Goal: Feedback & Contribution: Contribute content

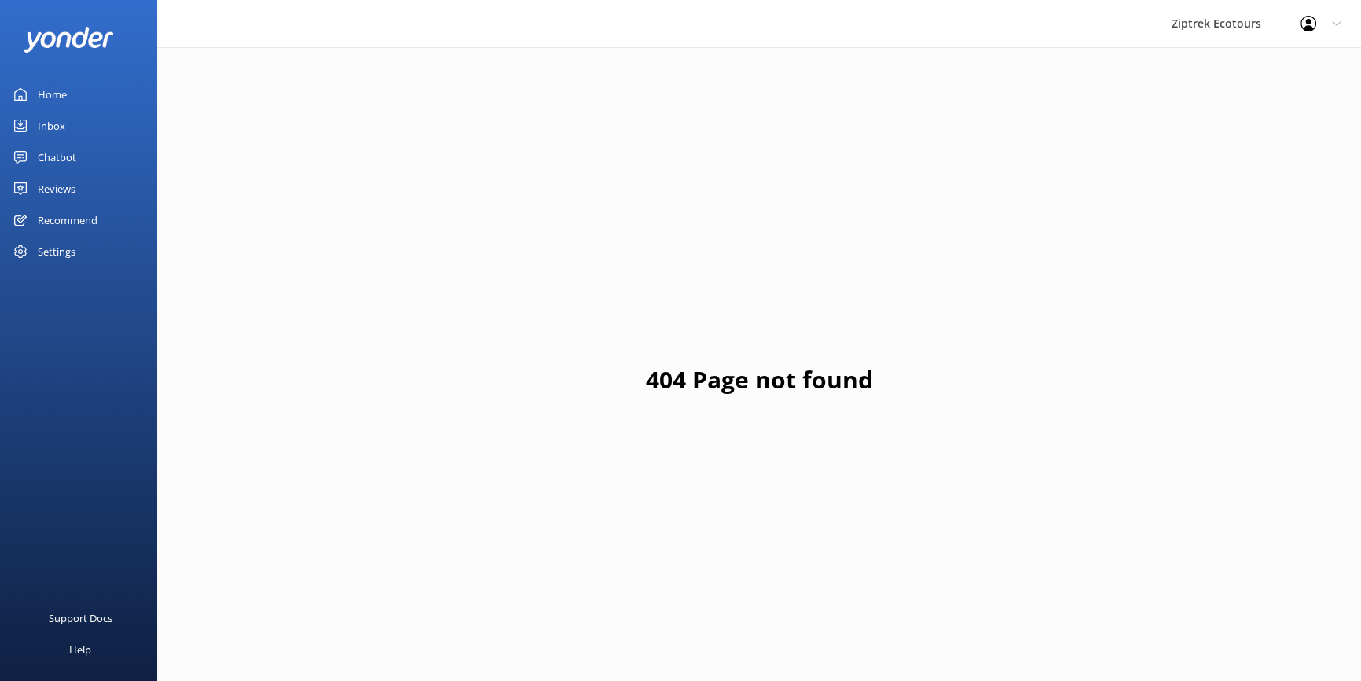
click at [74, 184] on div "Reviews" at bounding box center [57, 188] width 38 height 31
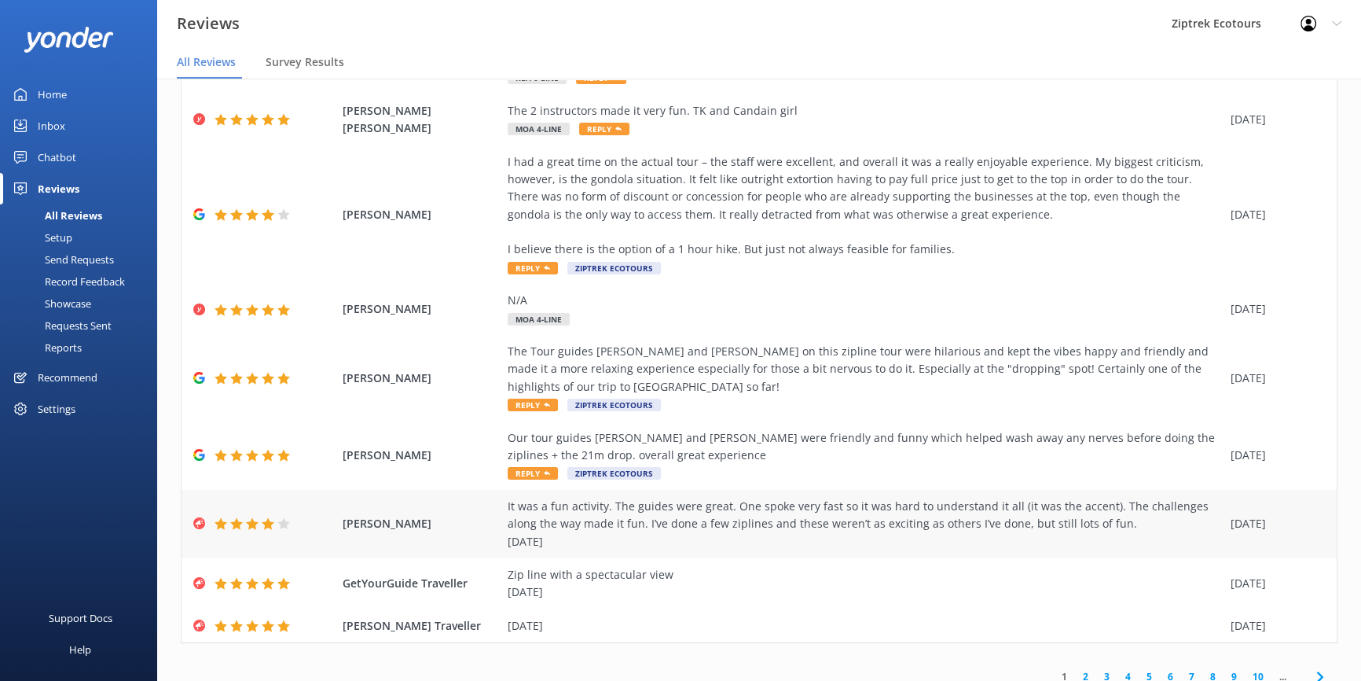
scroll to position [266, 0]
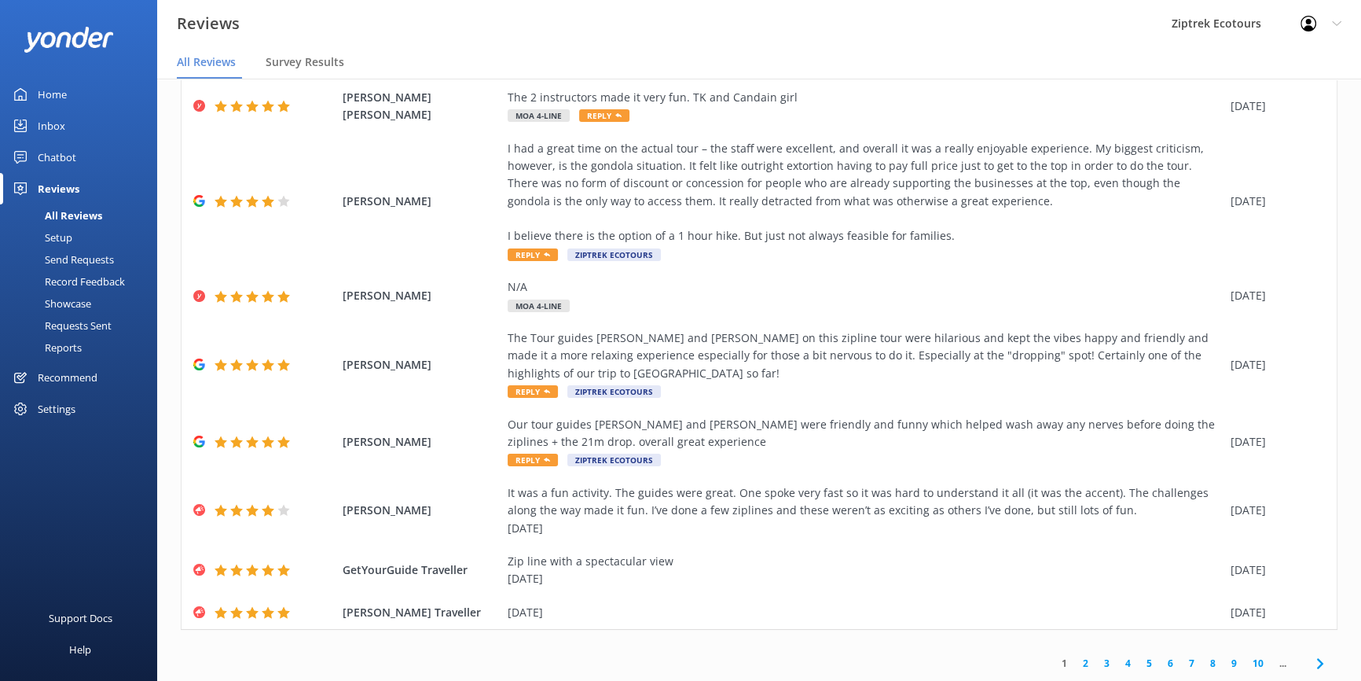
click at [1075, 662] on link "2" at bounding box center [1085, 663] width 21 height 15
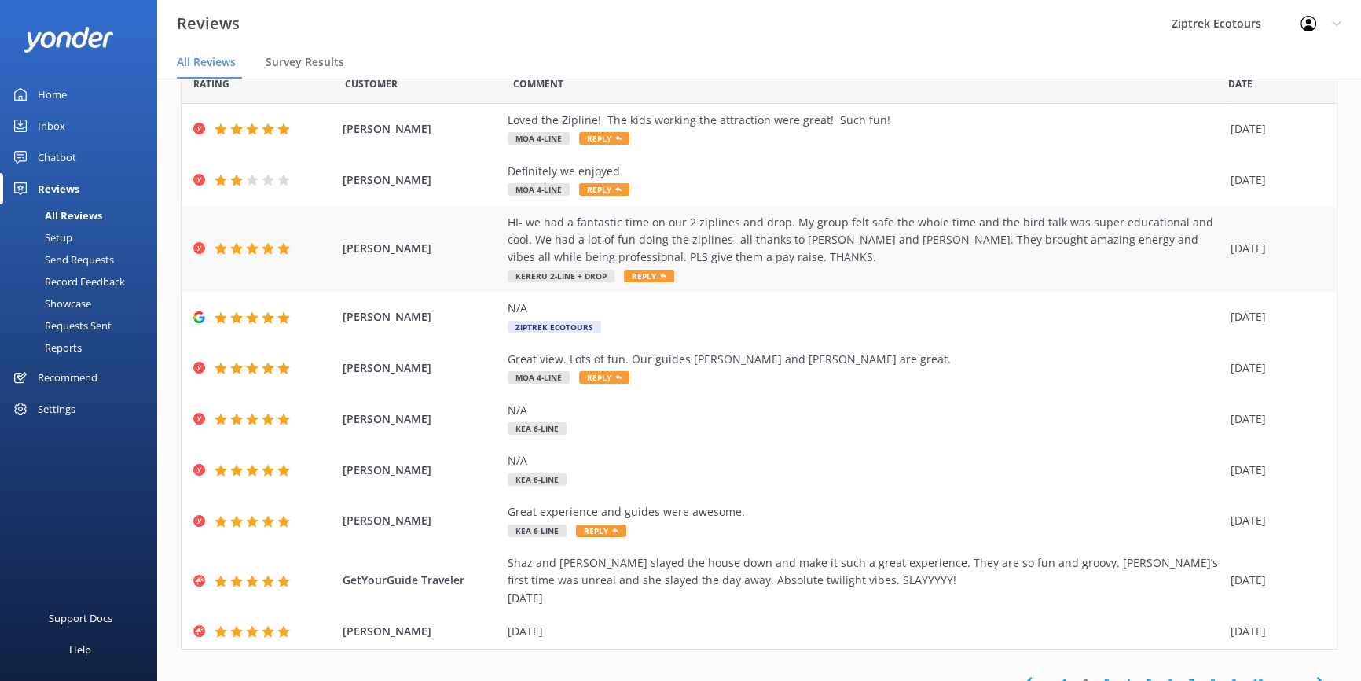
scroll to position [107, 0]
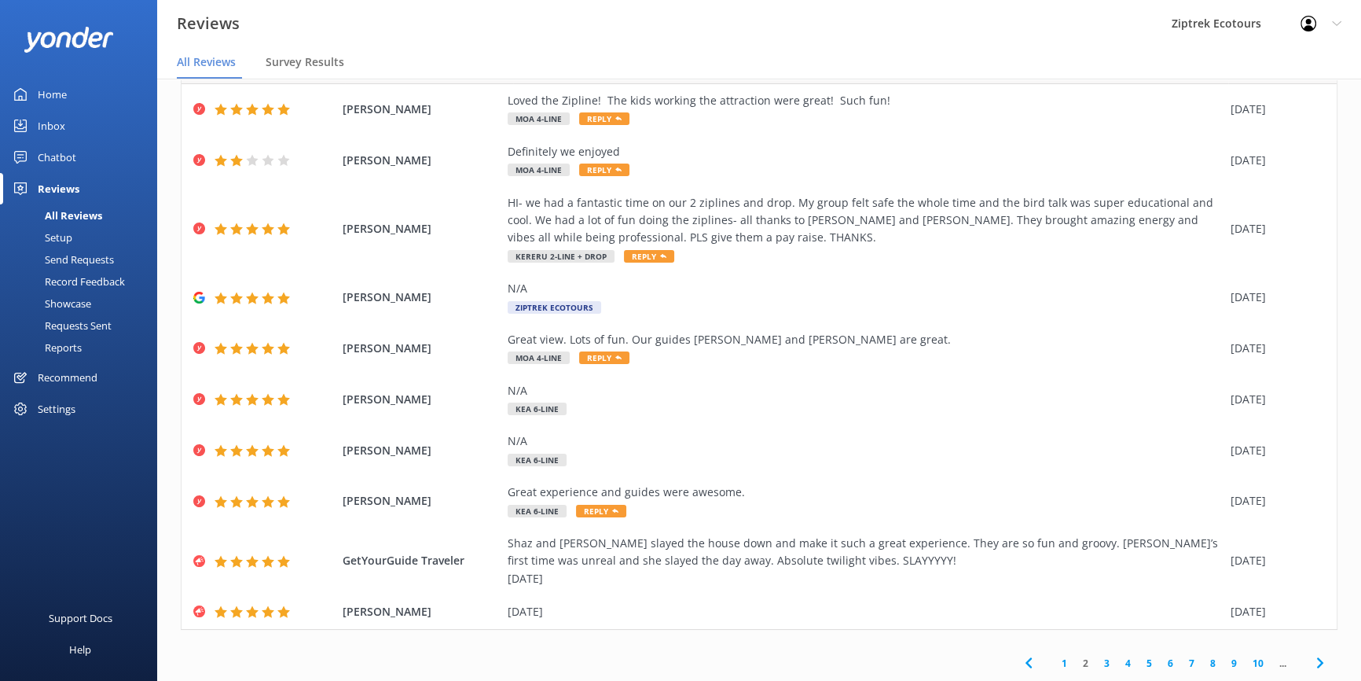
click at [1097, 665] on link "3" at bounding box center [1107, 663] width 21 height 15
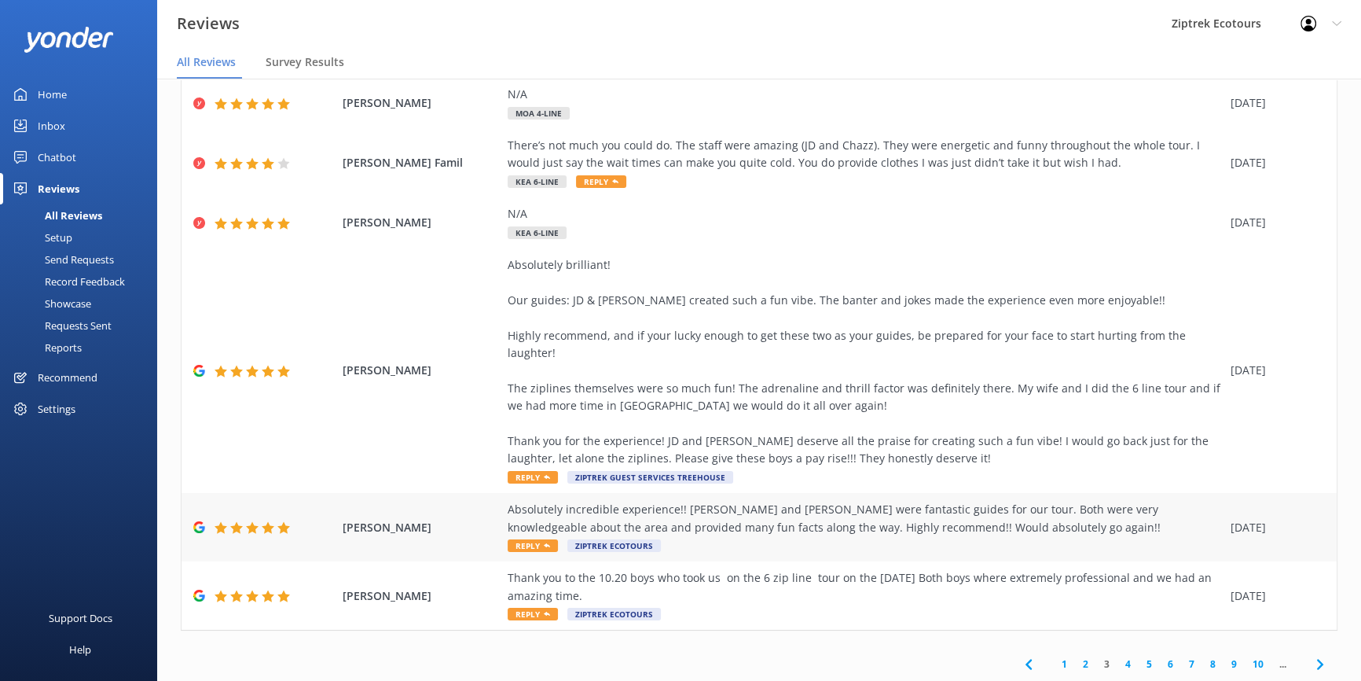
scroll to position [31, 0]
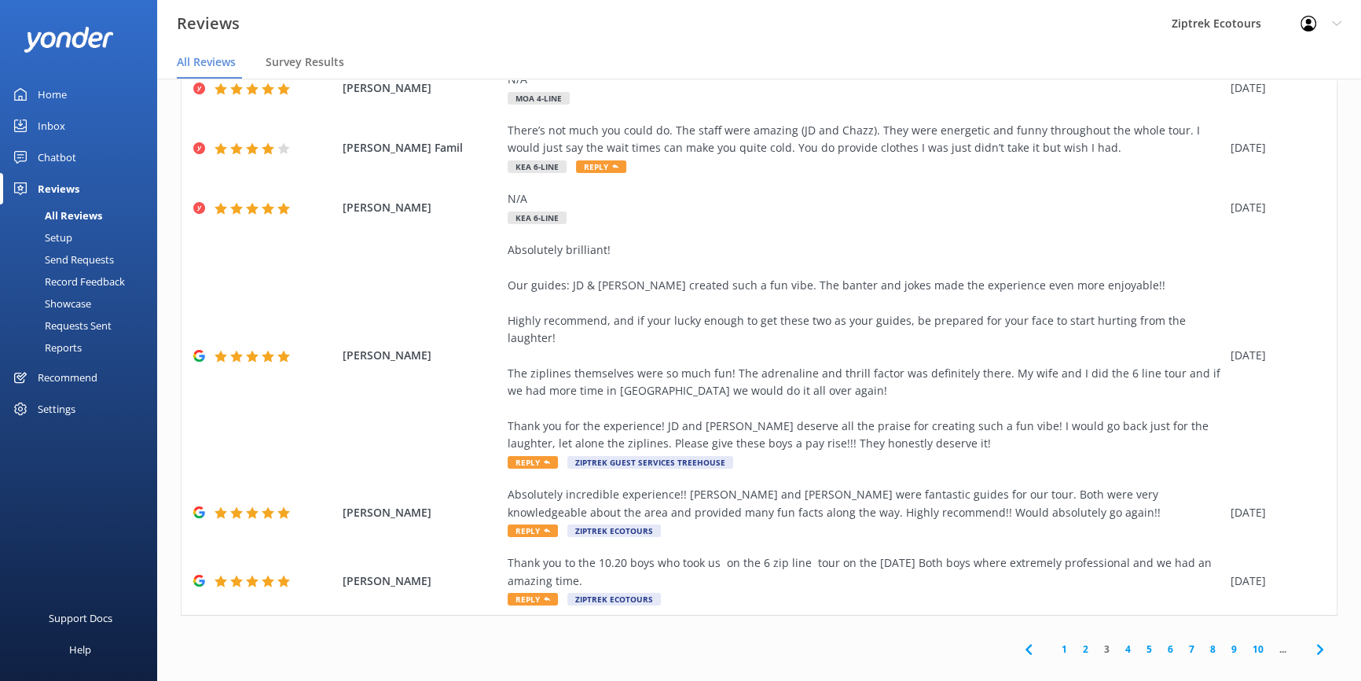
click at [1118, 641] on link "4" at bounding box center [1128, 648] width 21 height 15
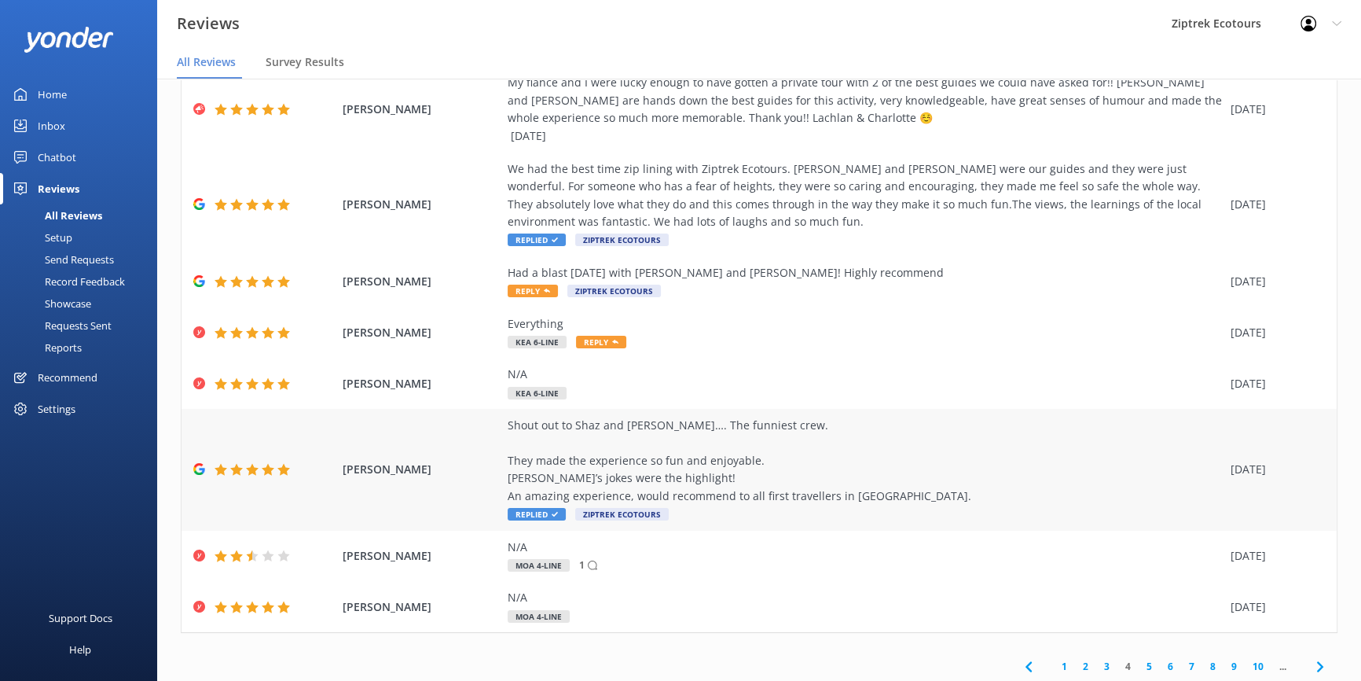
scroll to position [248, 0]
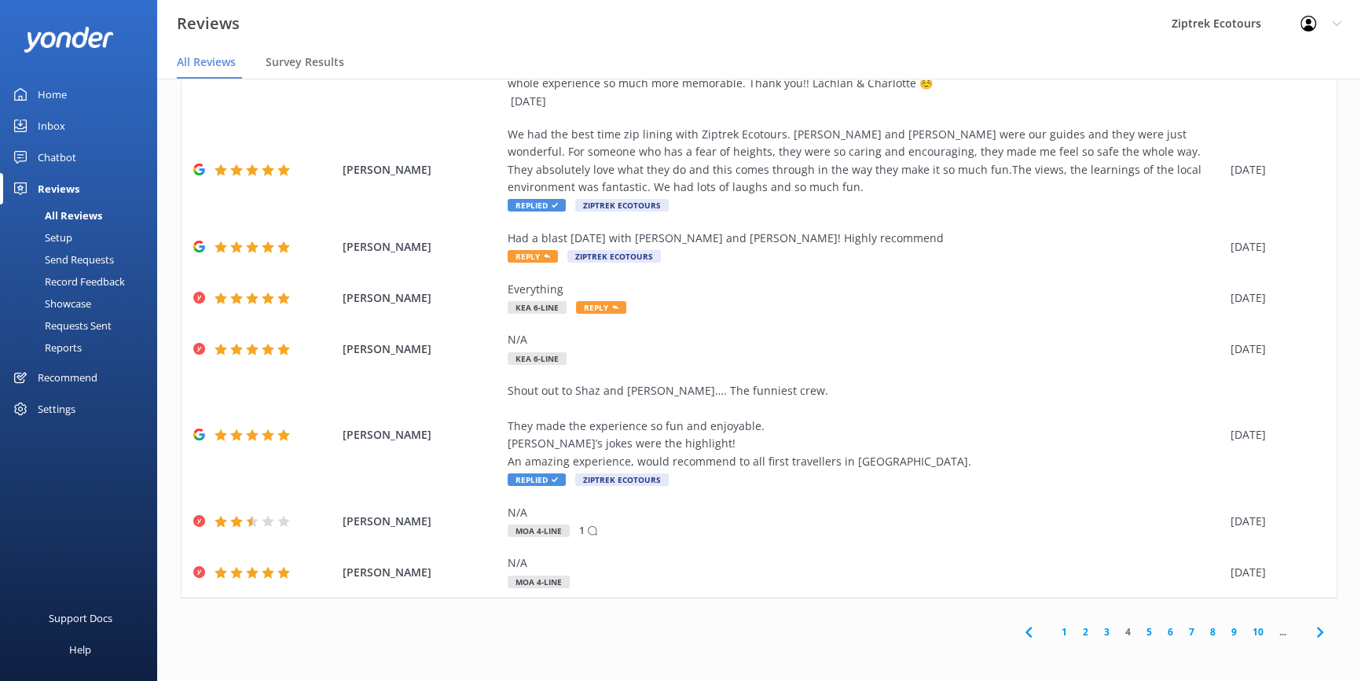
click at [1139, 629] on link "5" at bounding box center [1149, 631] width 21 height 15
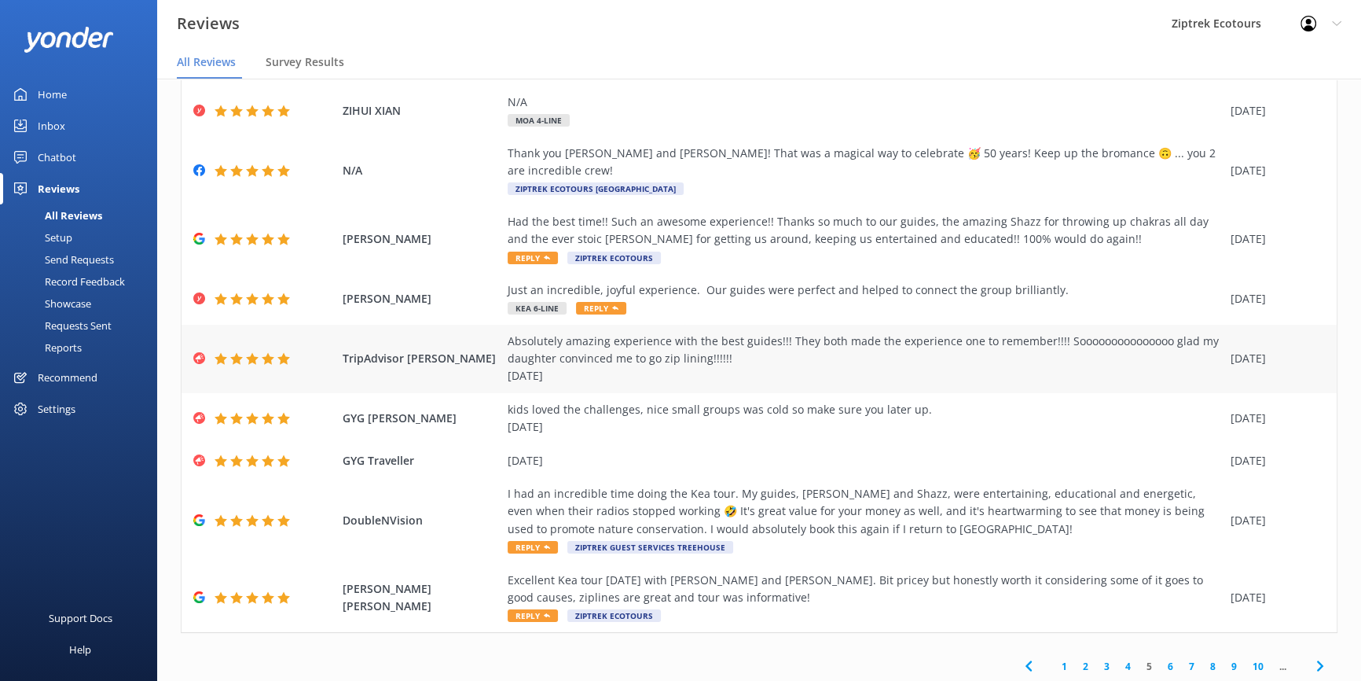
scroll to position [125, 0]
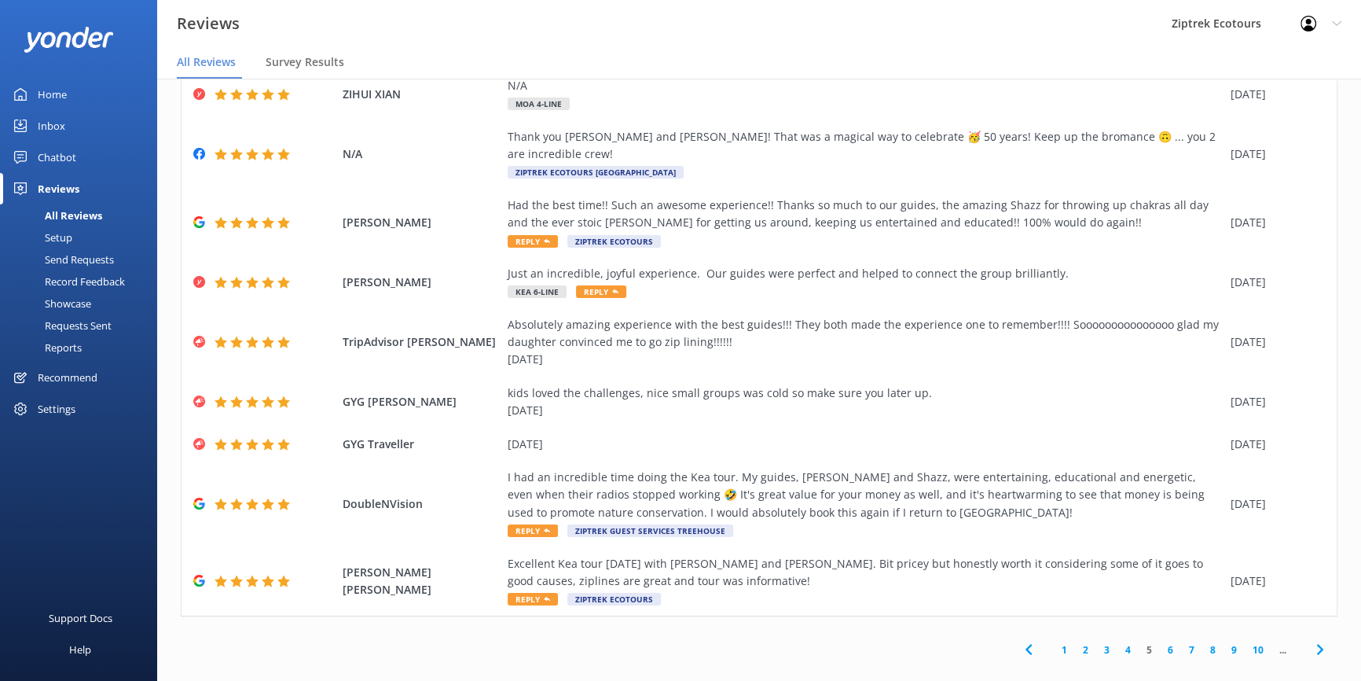
click at [1160, 642] on link "6" at bounding box center [1170, 649] width 21 height 15
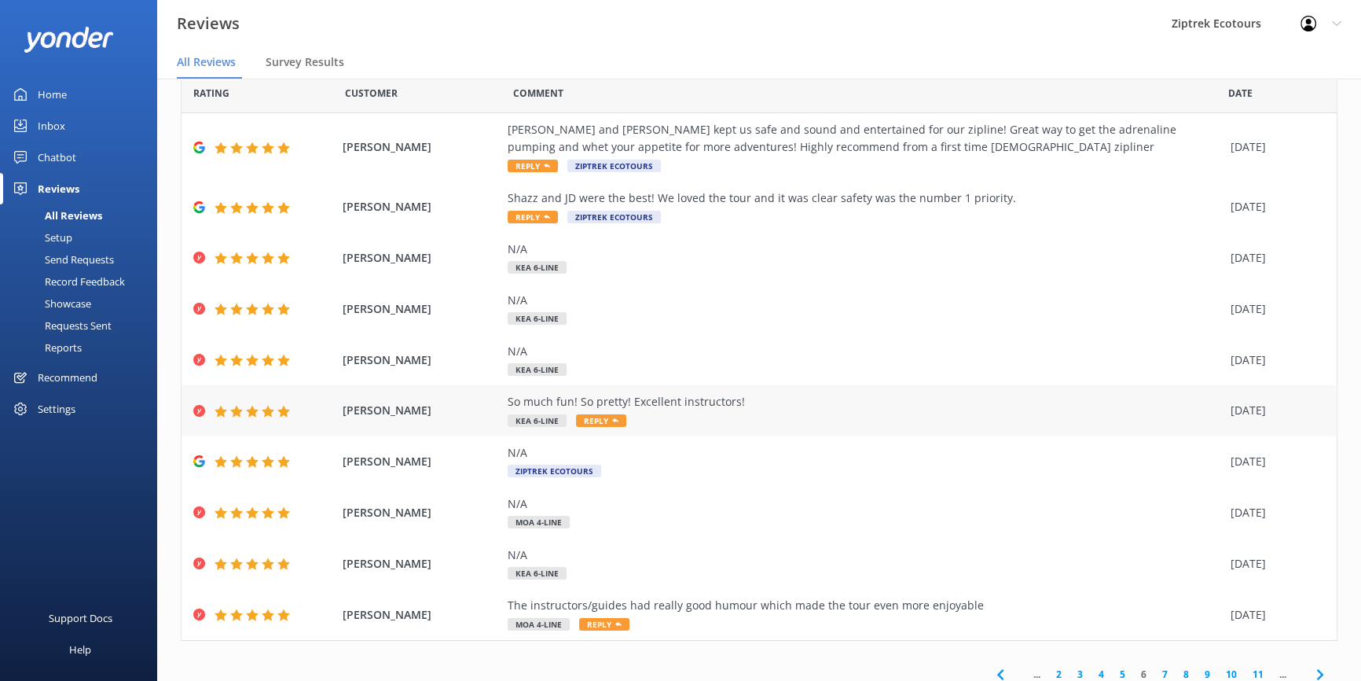
scroll to position [72, 0]
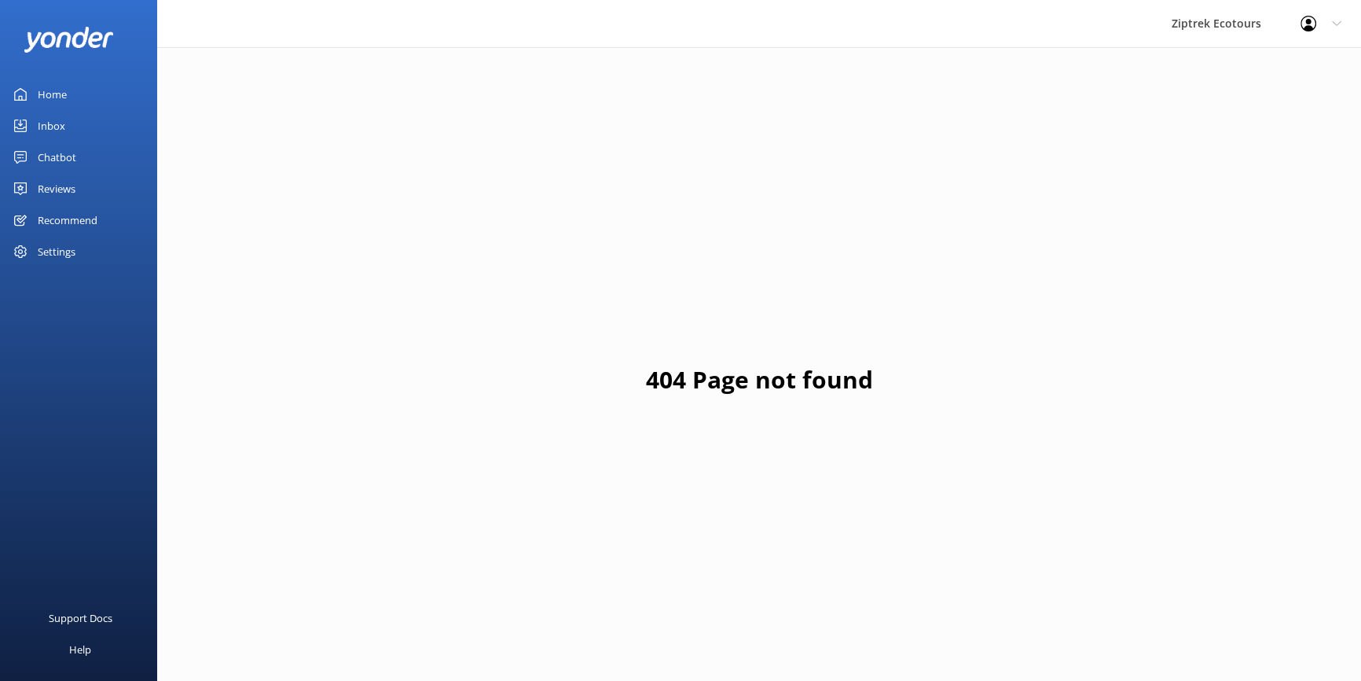
click at [83, 181] on link "Reviews" at bounding box center [78, 188] width 157 height 31
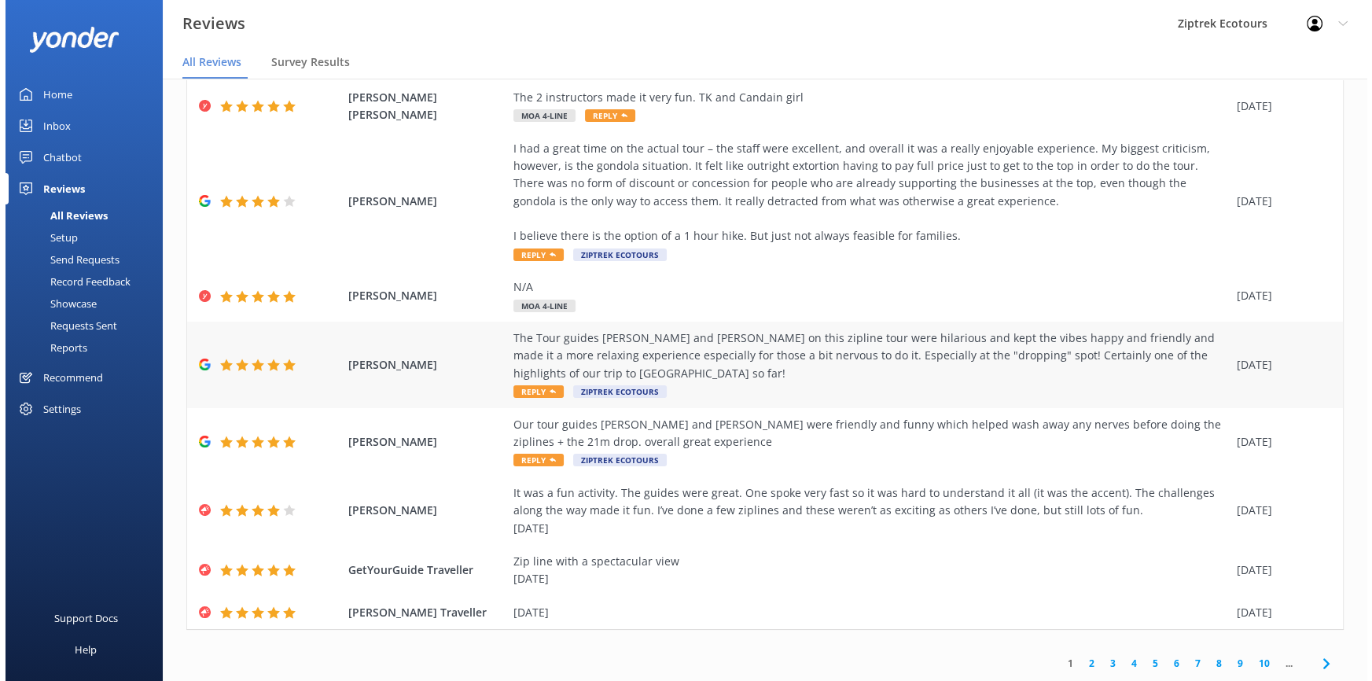
scroll to position [266, 0]
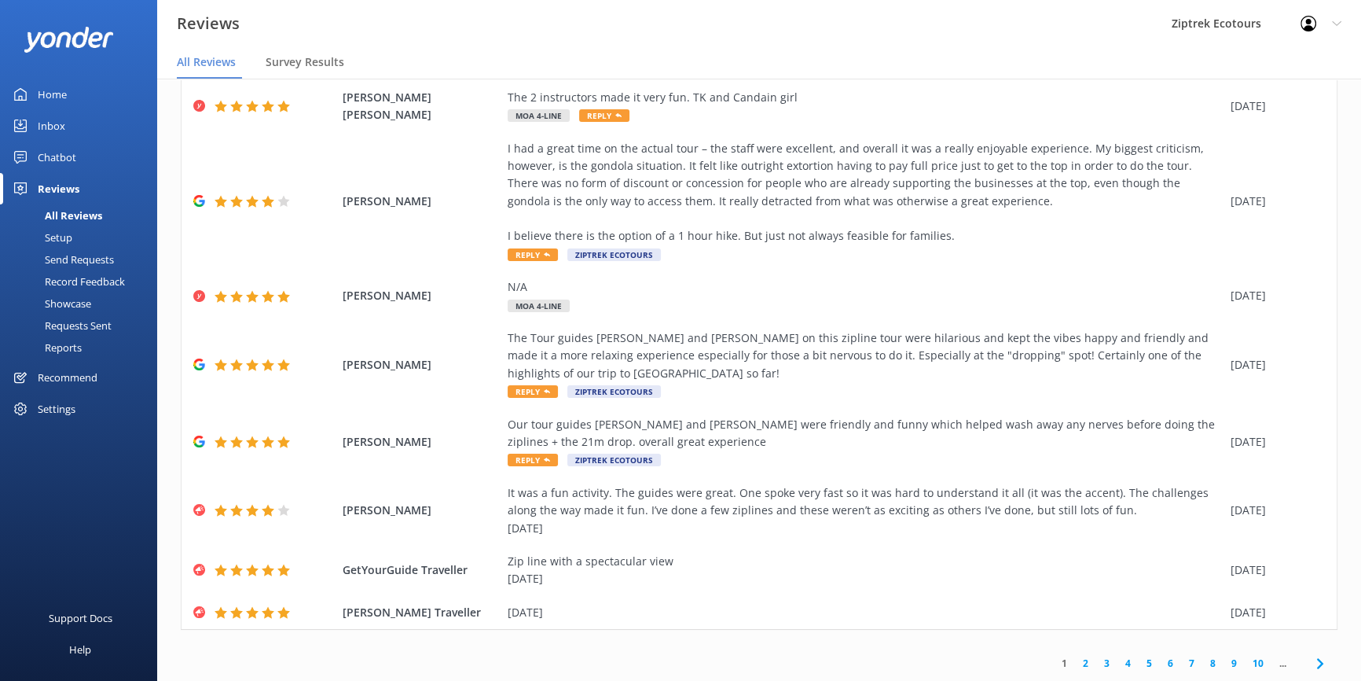
click at [120, 277] on div "Record Feedback" at bounding box center [67, 281] width 116 height 22
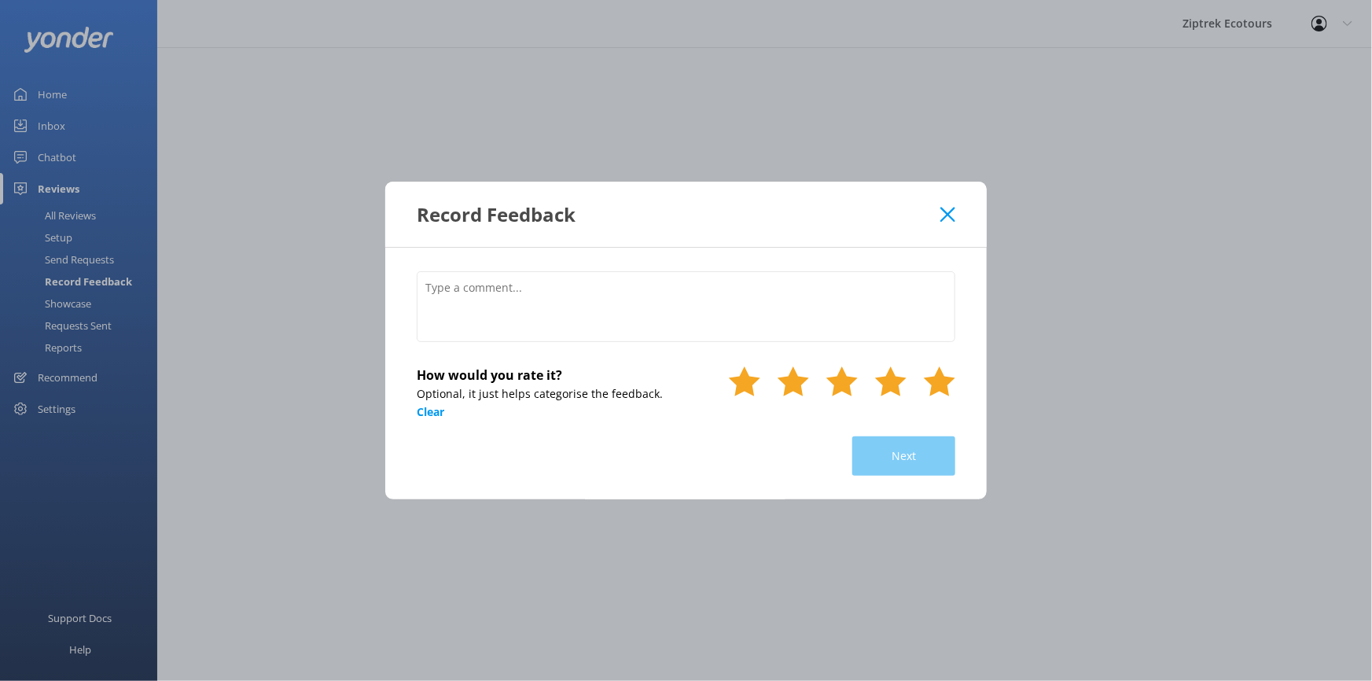
click at [946, 380] on use at bounding box center [939, 381] width 31 height 30
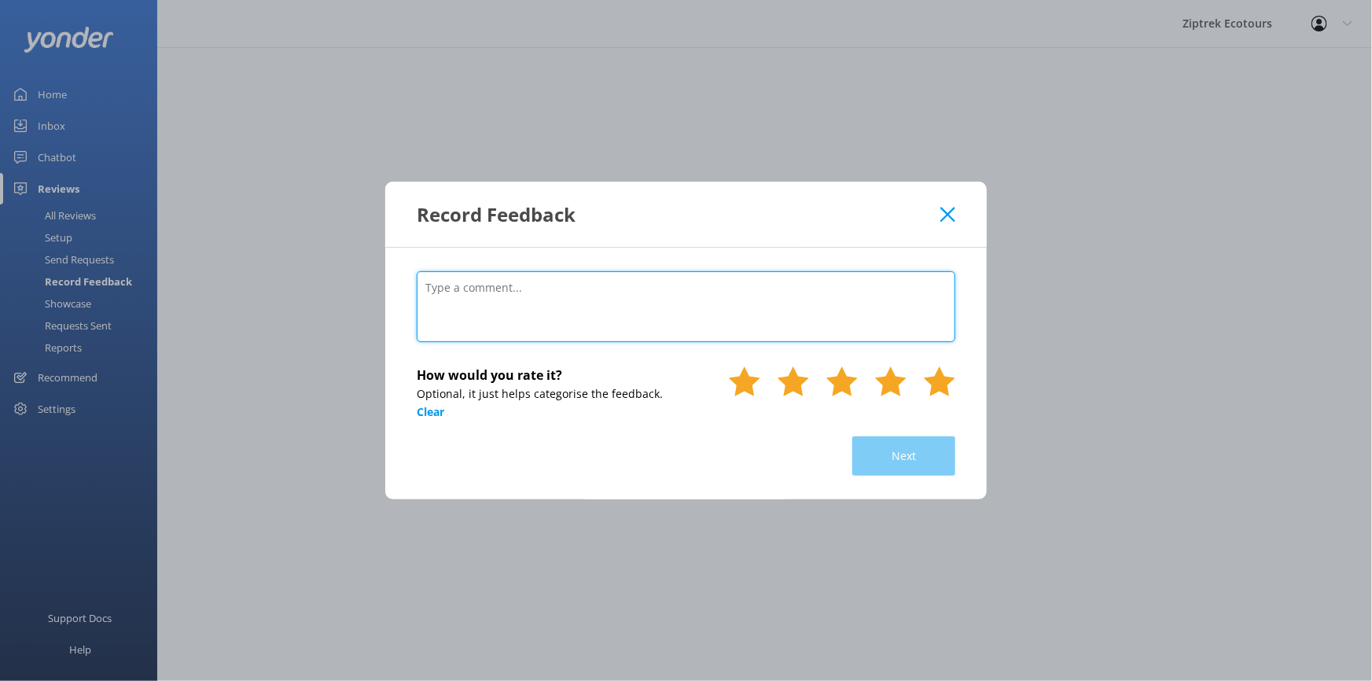
click at [860, 307] on textarea at bounding box center [686, 306] width 538 height 71
paste textarea "Great"
paste textarea "[DATE]"
click at [434, 299] on textarea "Great [DATE]" at bounding box center [686, 306] width 538 height 71
click at [446, 303] on textarea "Great [DATE]" at bounding box center [686, 306] width 538 height 71
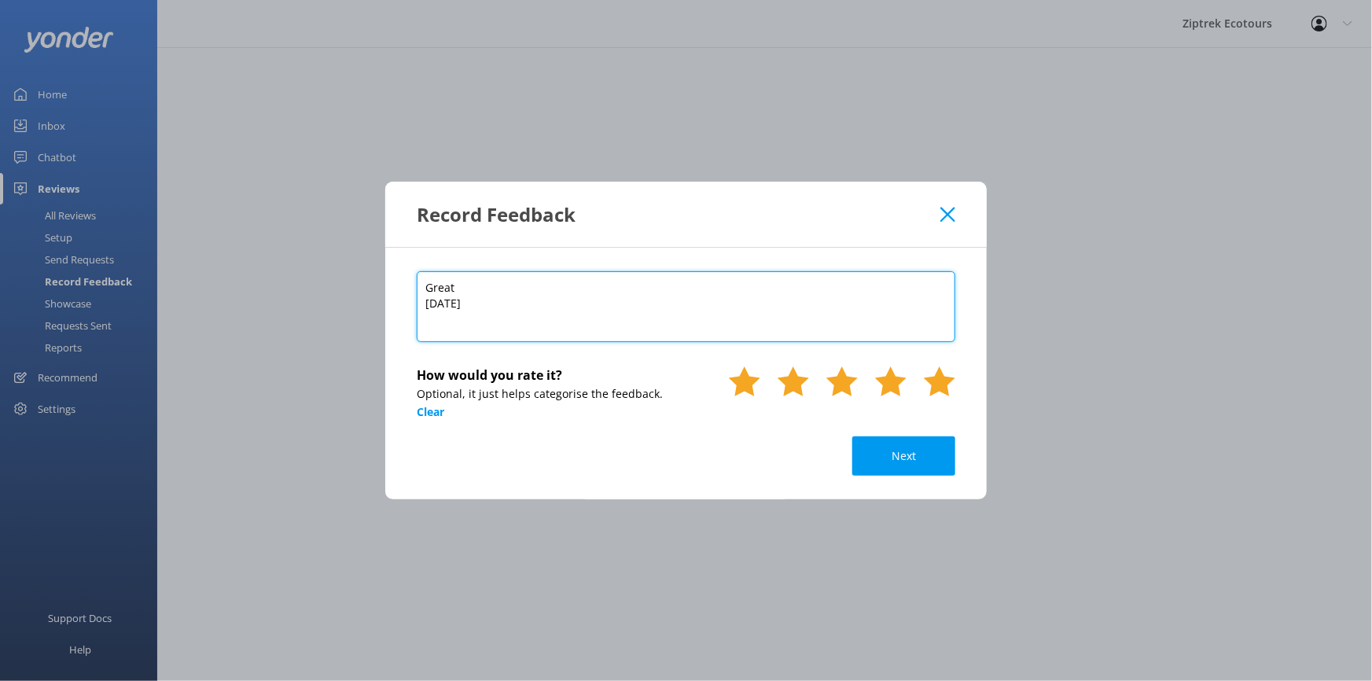
click at [648, 295] on textarea "Great [DATE]" at bounding box center [686, 306] width 538 height 71
type textarea "Great [DATE]"
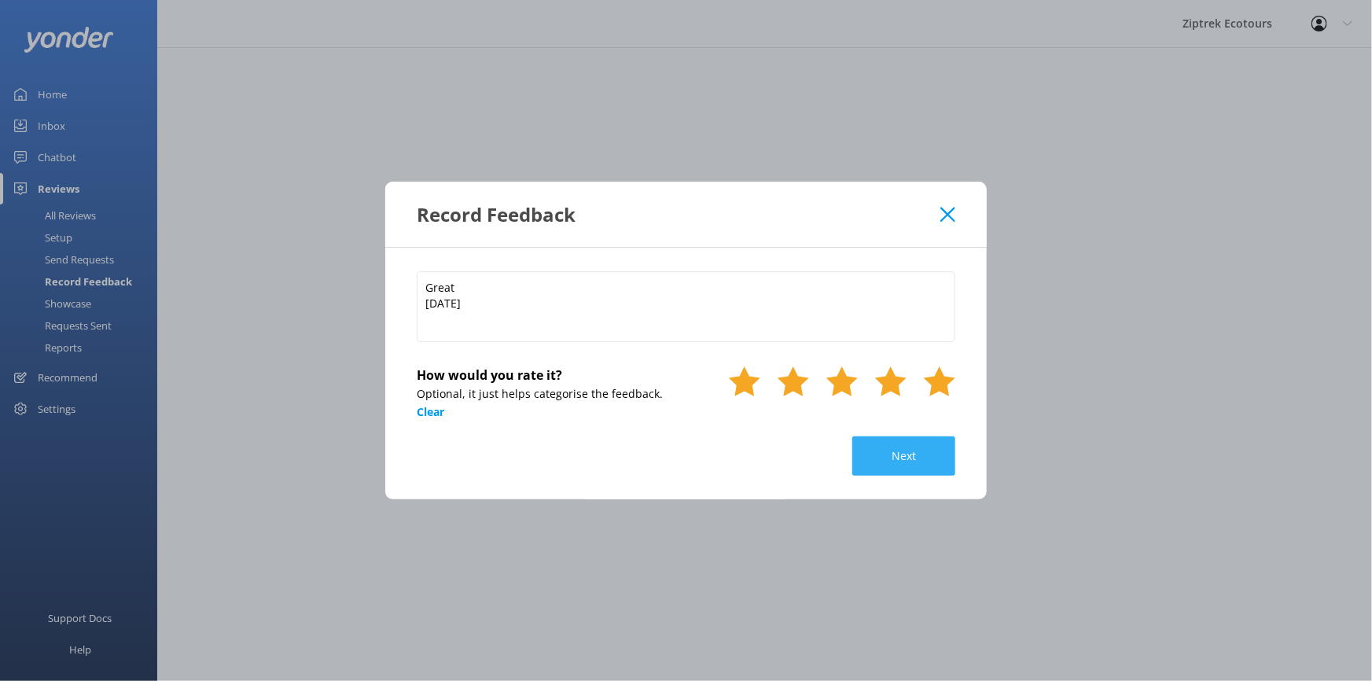
click at [913, 456] on button "Next" at bounding box center [903, 455] width 103 height 39
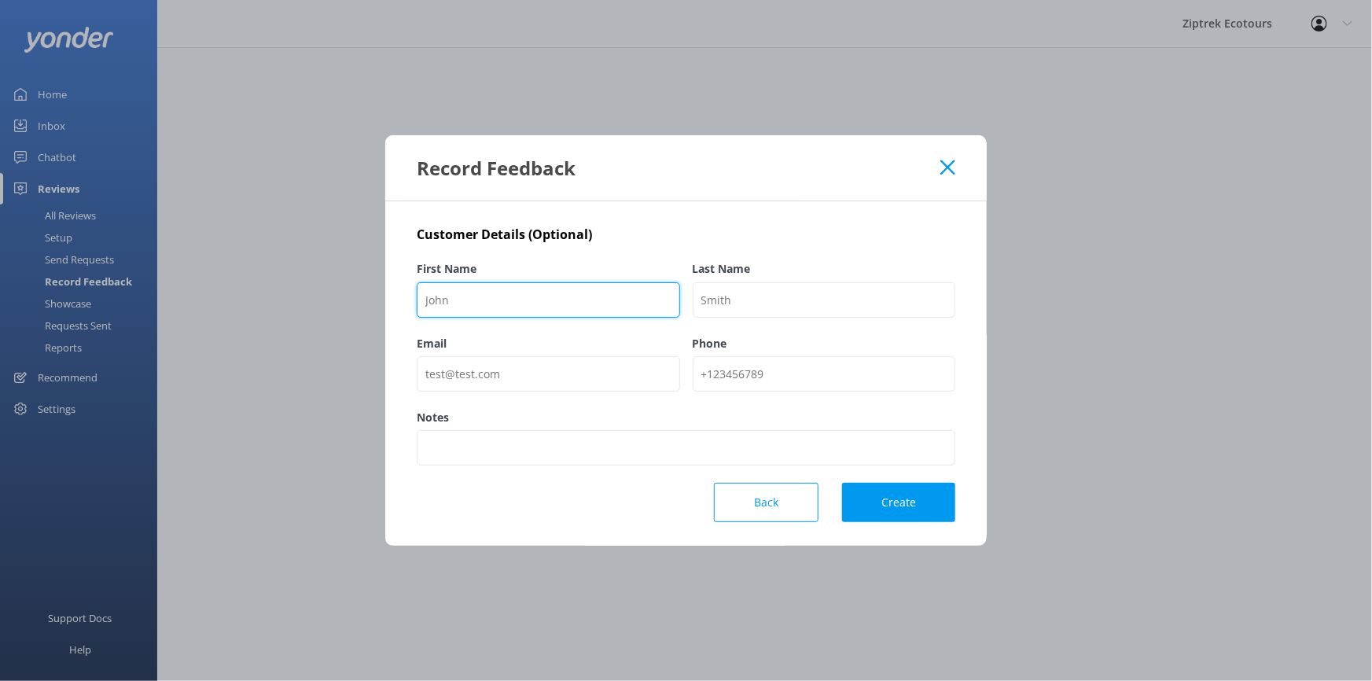
click at [621, 314] on input "First Name" at bounding box center [548, 299] width 263 height 35
click at [490, 310] on input "First Name" at bounding box center [548, 299] width 263 height 35
type input "[PERSON_NAME]"
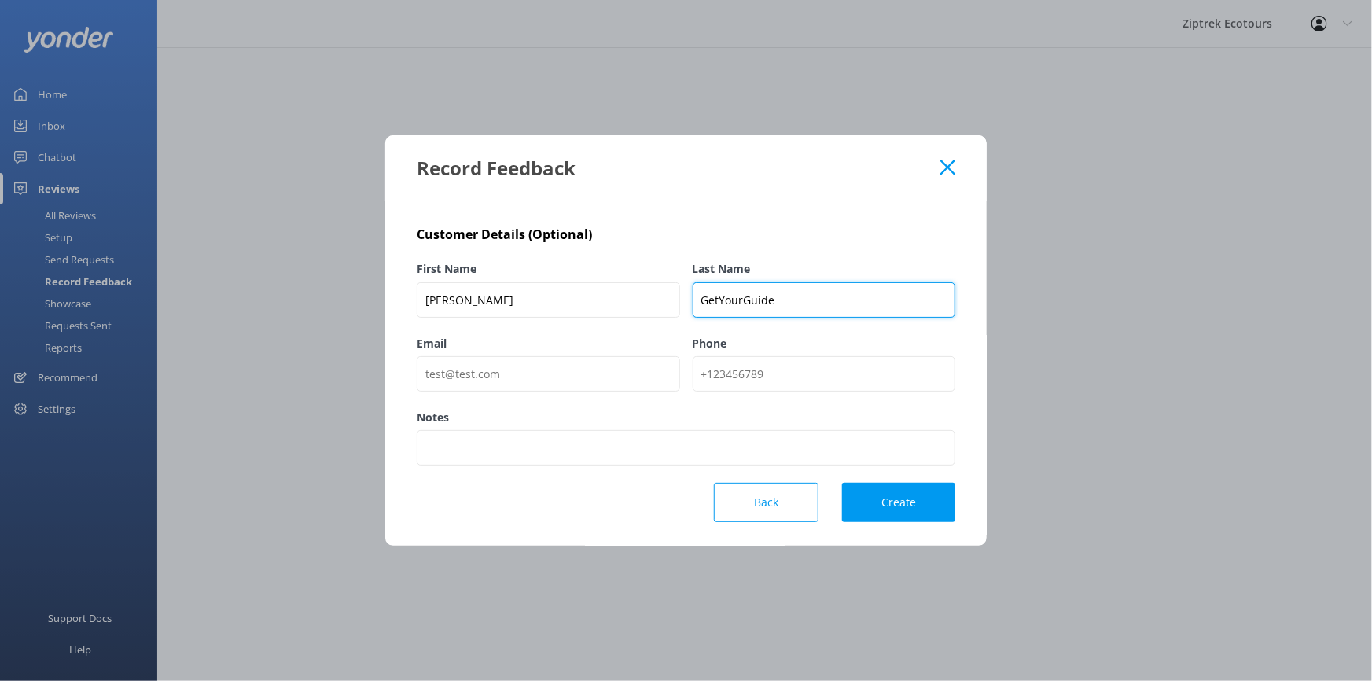
type input "GetYourGuide"
click at [909, 480] on div "Notes" at bounding box center [686, 446] width 538 height 74
click at [913, 502] on button "Create" at bounding box center [898, 502] width 113 height 39
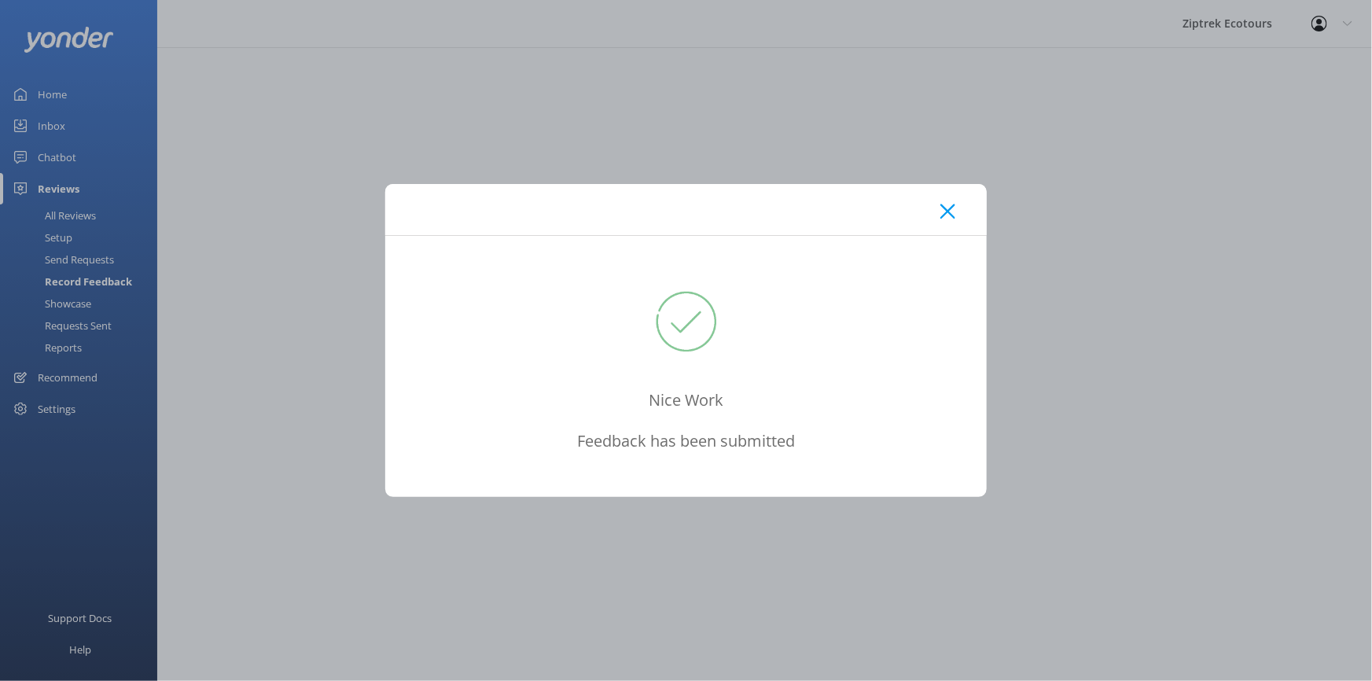
click at [951, 212] on icon at bounding box center [947, 212] width 15 height 16
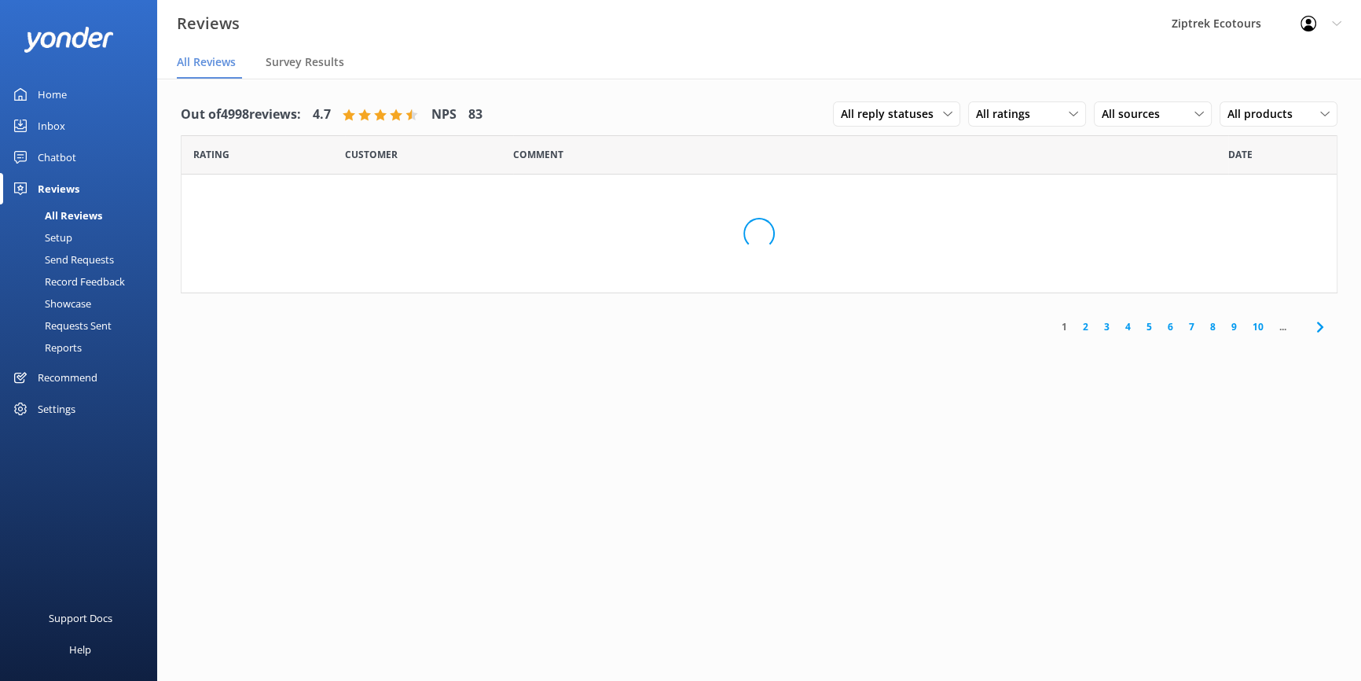
click at [1114, 56] on nav "All Reviews Survey Results" at bounding box center [759, 62] width 1204 height 31
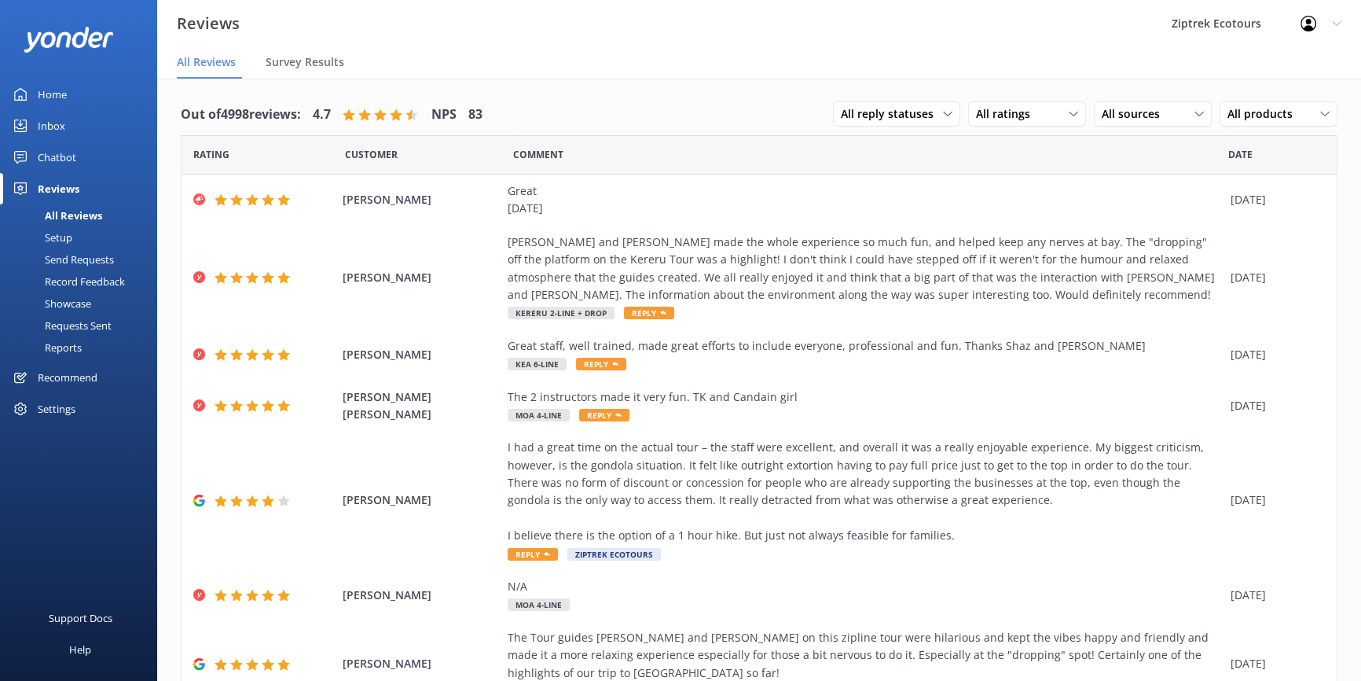
click at [106, 279] on div "Record Feedback" at bounding box center [67, 281] width 116 height 22
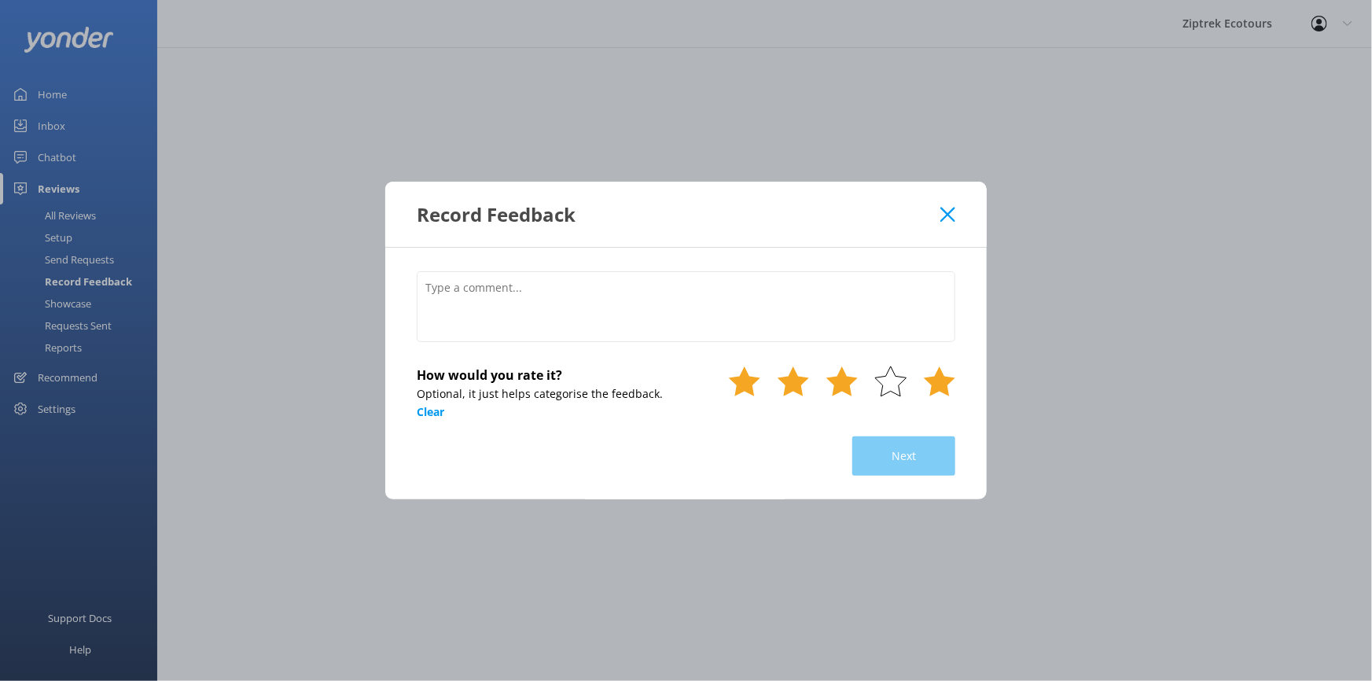
click at [931, 378] on use at bounding box center [939, 381] width 31 height 30
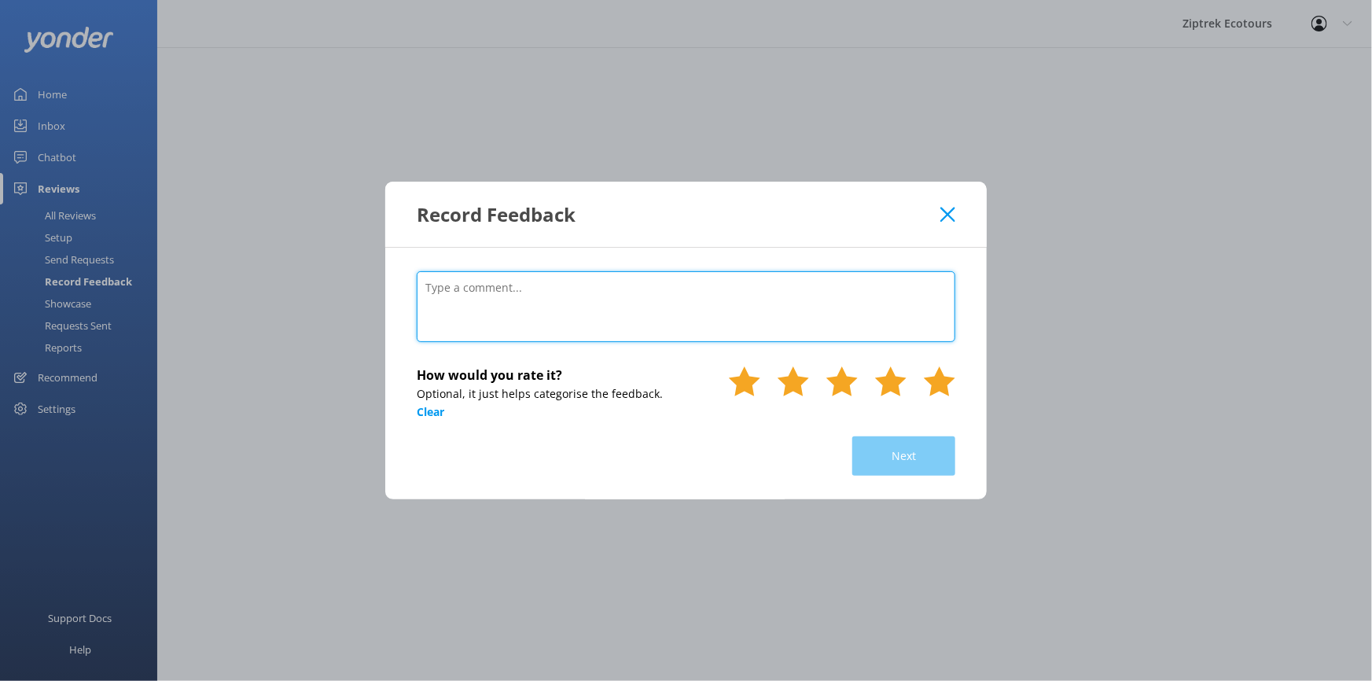
click at [804, 301] on textarea at bounding box center [686, 306] width 538 height 71
click at [585, 336] on textarea at bounding box center [686, 306] width 538 height 71
paste textarea "[DATE]"
click at [446, 289] on textarea "[DATE]" at bounding box center [686, 306] width 538 height 71
click at [442, 288] on textarea "[DATE]" at bounding box center [686, 306] width 538 height 71
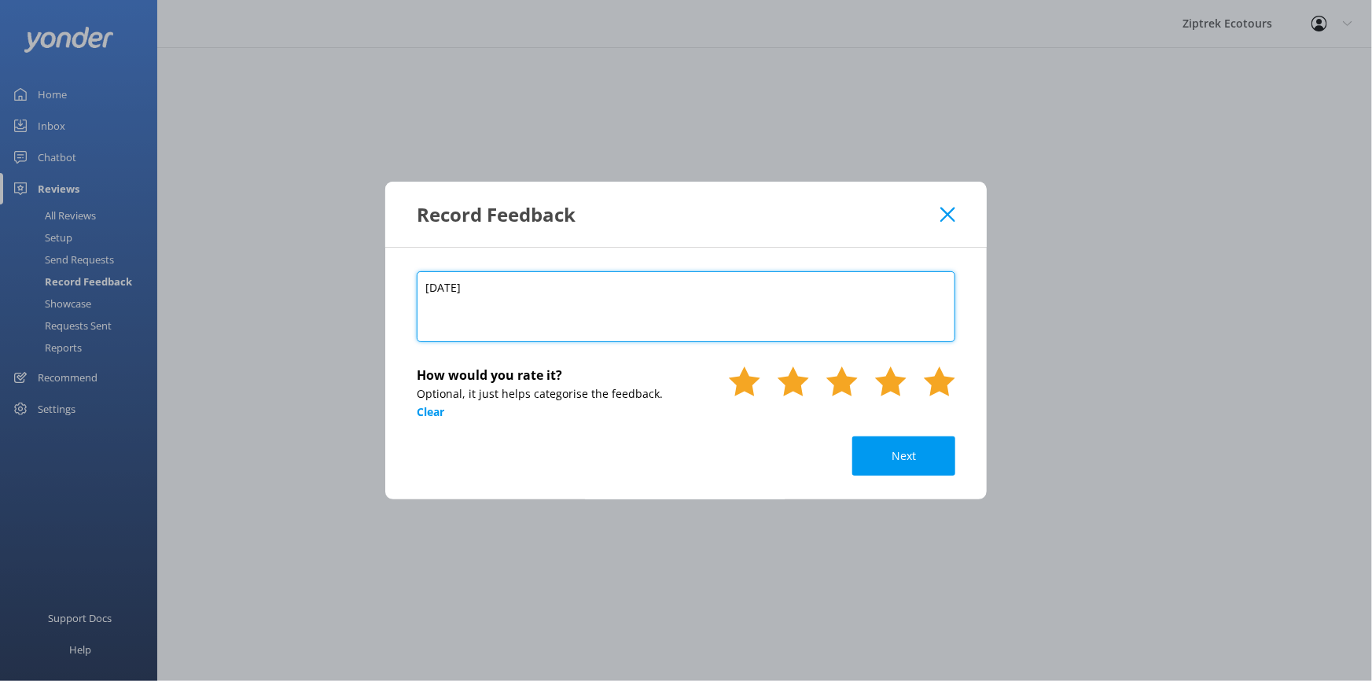
click at [423, 277] on textarea "[DATE]" at bounding box center [686, 306] width 538 height 71
type textarea "[DATE]"
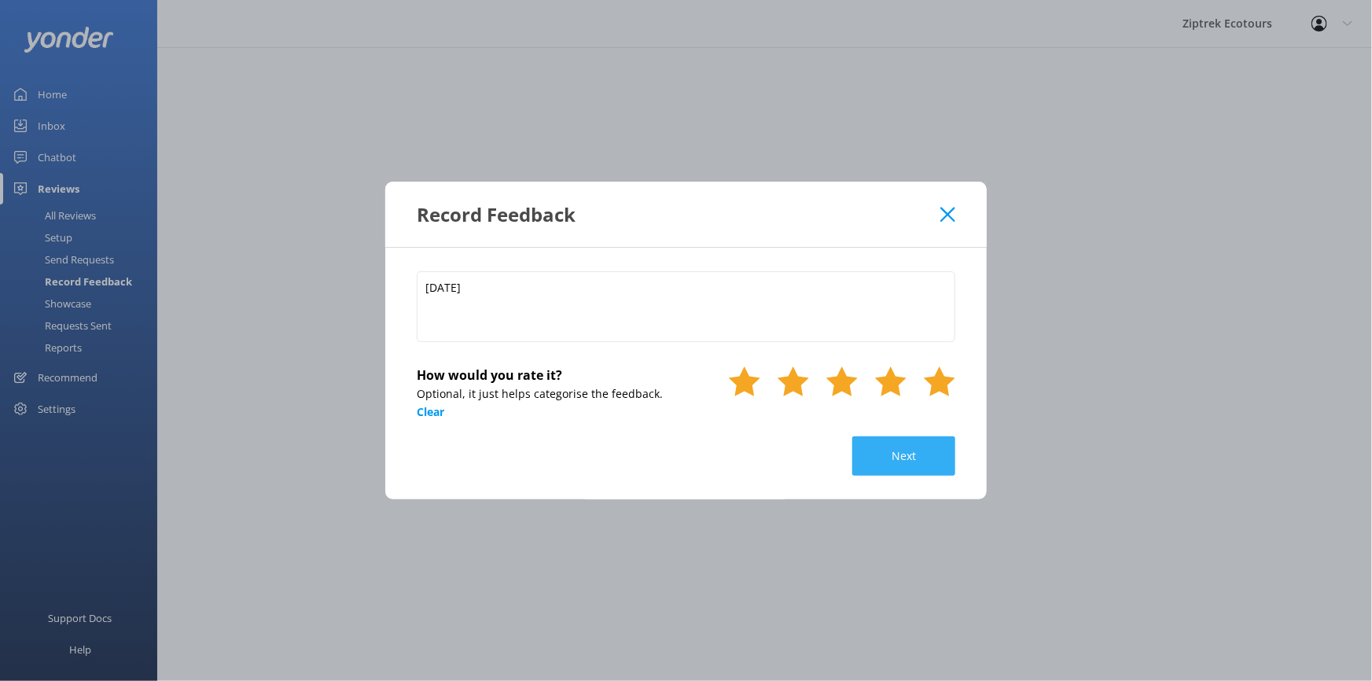
click at [912, 448] on button "Next" at bounding box center [903, 455] width 103 height 39
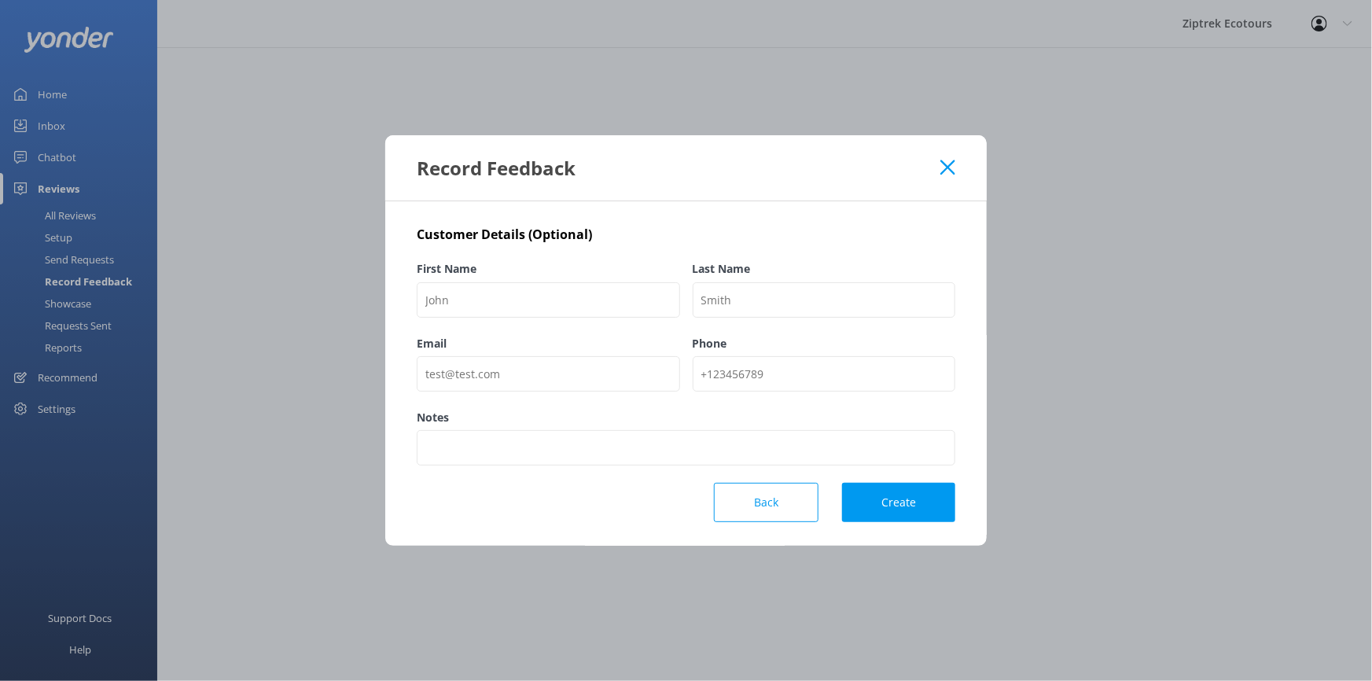
click at [496, 279] on div "First Name" at bounding box center [548, 297] width 263 height 74
click at [496, 296] on input "First Name" at bounding box center [548, 299] width 263 height 35
paste input "GetYourGuide traveler"
click at [489, 292] on input "GetYourGuide traveler" at bounding box center [548, 299] width 263 height 35
drag, startPoint x: 499, startPoint y: 296, endPoint x: 629, endPoint y: 299, distance: 129.7
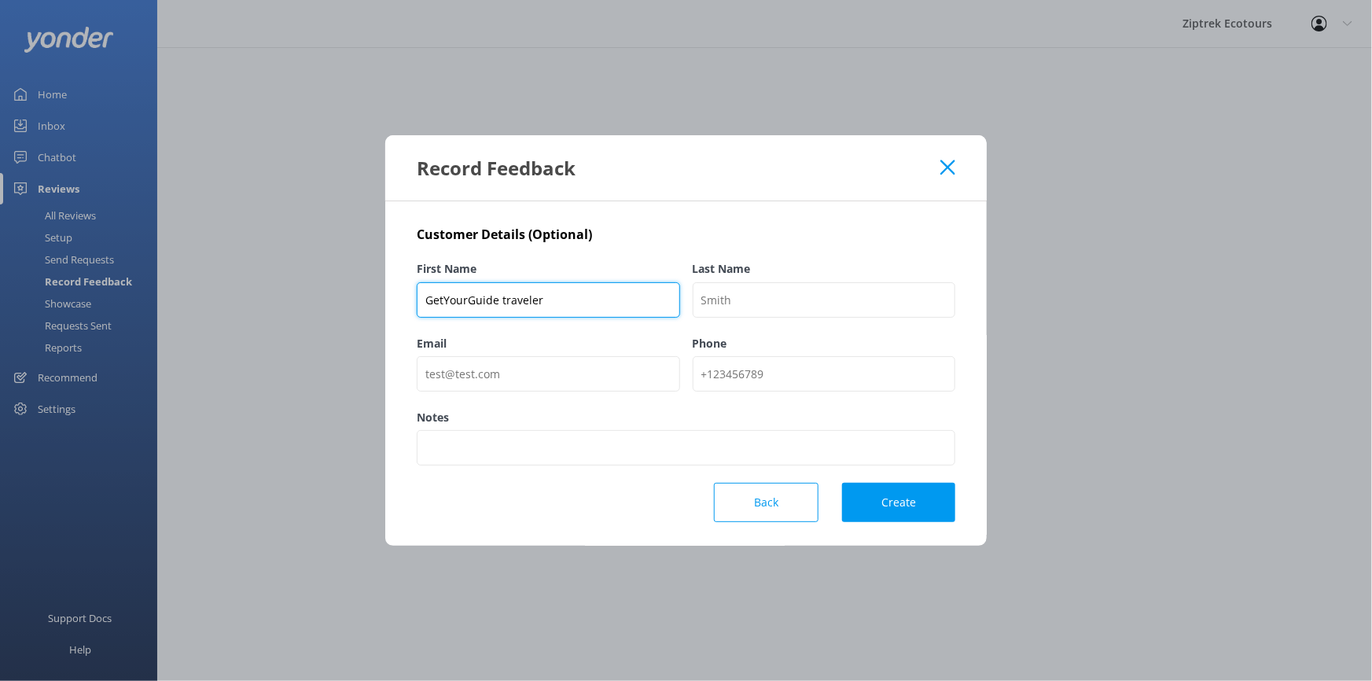
click at [575, 303] on input "GetYourGuide traveler" at bounding box center [548, 299] width 263 height 35
type input "GetYourGuide"
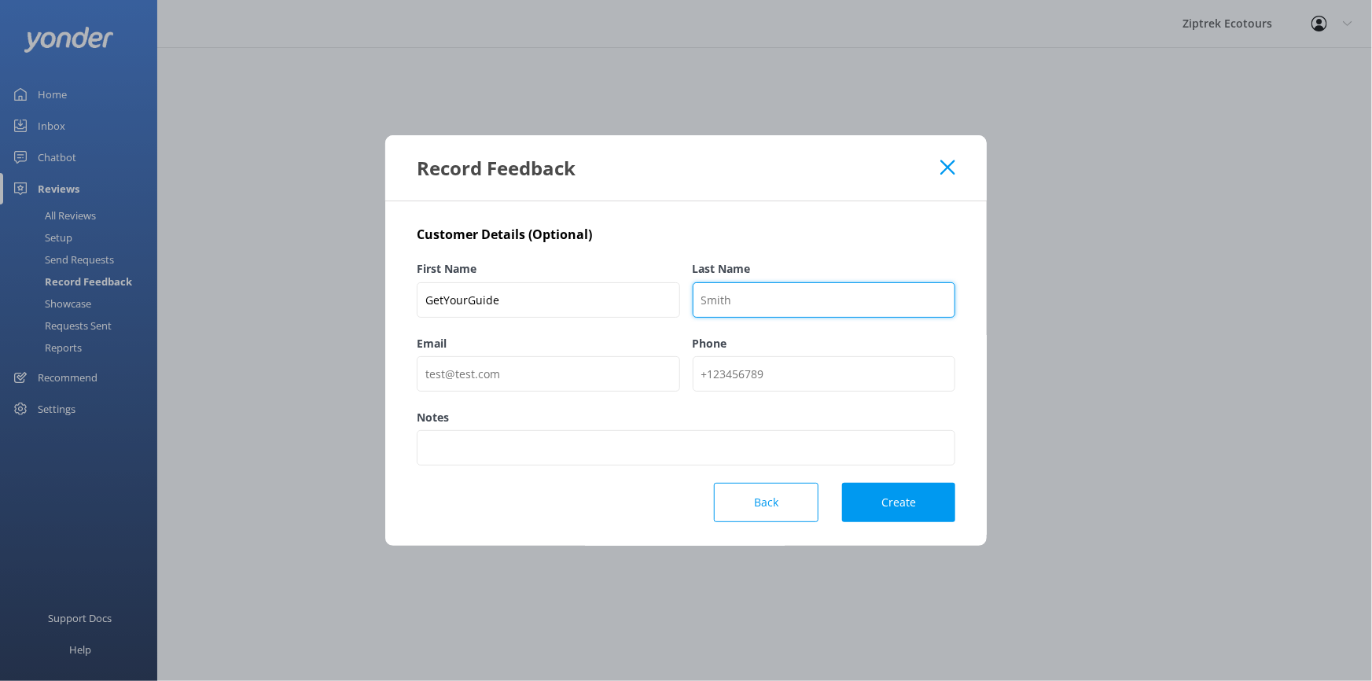
click at [771, 285] on input "Last Name" at bounding box center [824, 299] width 263 height 35
paste input "traveler"
type input "Traveler"
click at [920, 500] on button "Create" at bounding box center [898, 502] width 113 height 39
